Goal: Information Seeking & Learning: Compare options

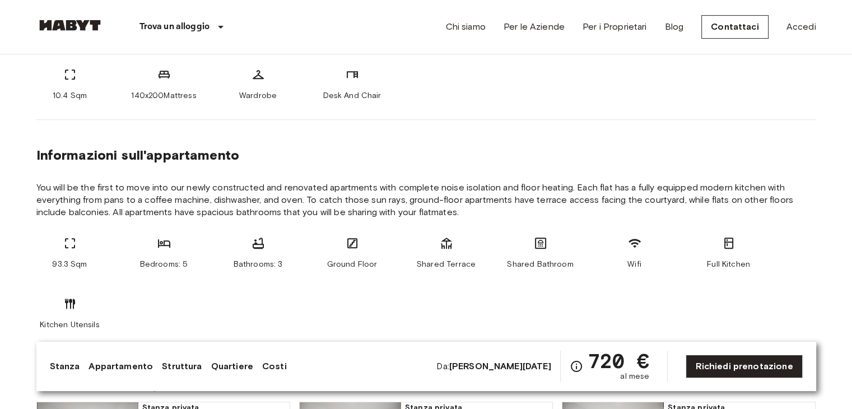
scroll to position [354, 0]
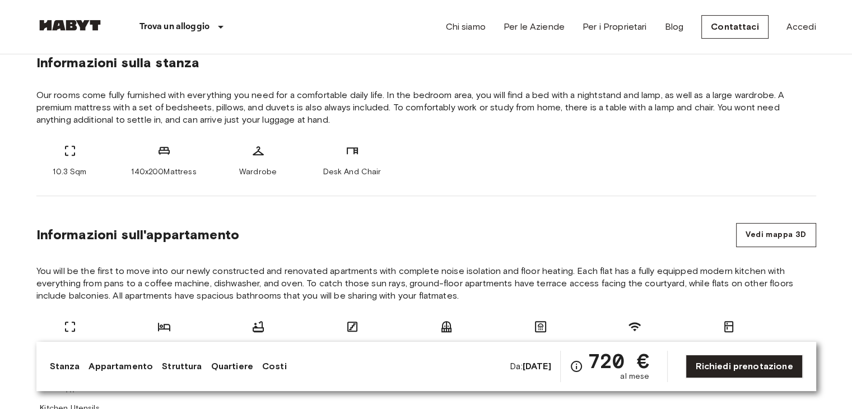
scroll to position [500, 0]
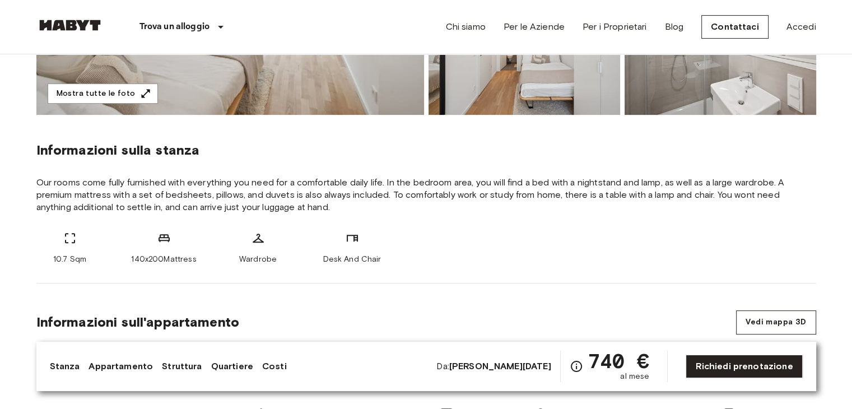
scroll to position [328, 0]
